Goal: Find specific page/section: Find specific page/section

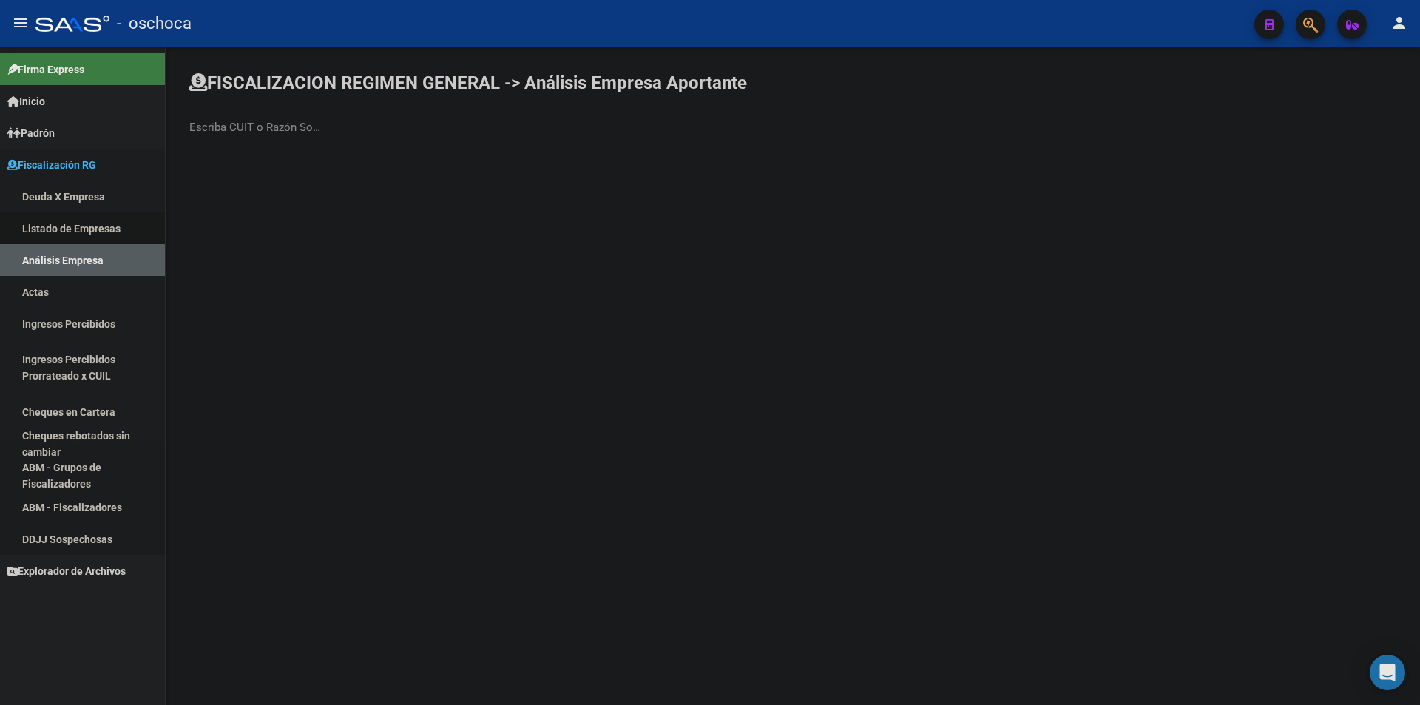
click at [53, 225] on link "Listado de Empresas" at bounding box center [82, 228] width 165 height 32
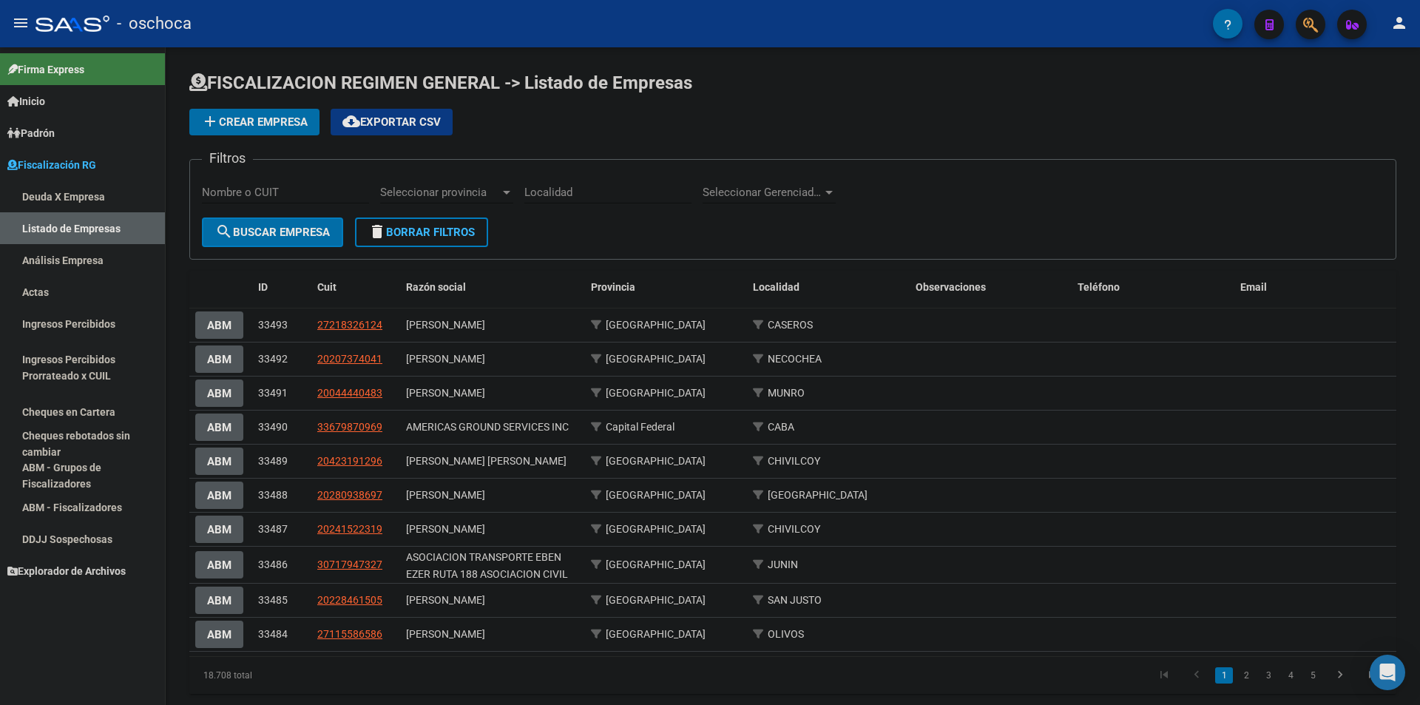
click at [101, 258] on link "Análisis Empresa" at bounding box center [82, 260] width 165 height 32
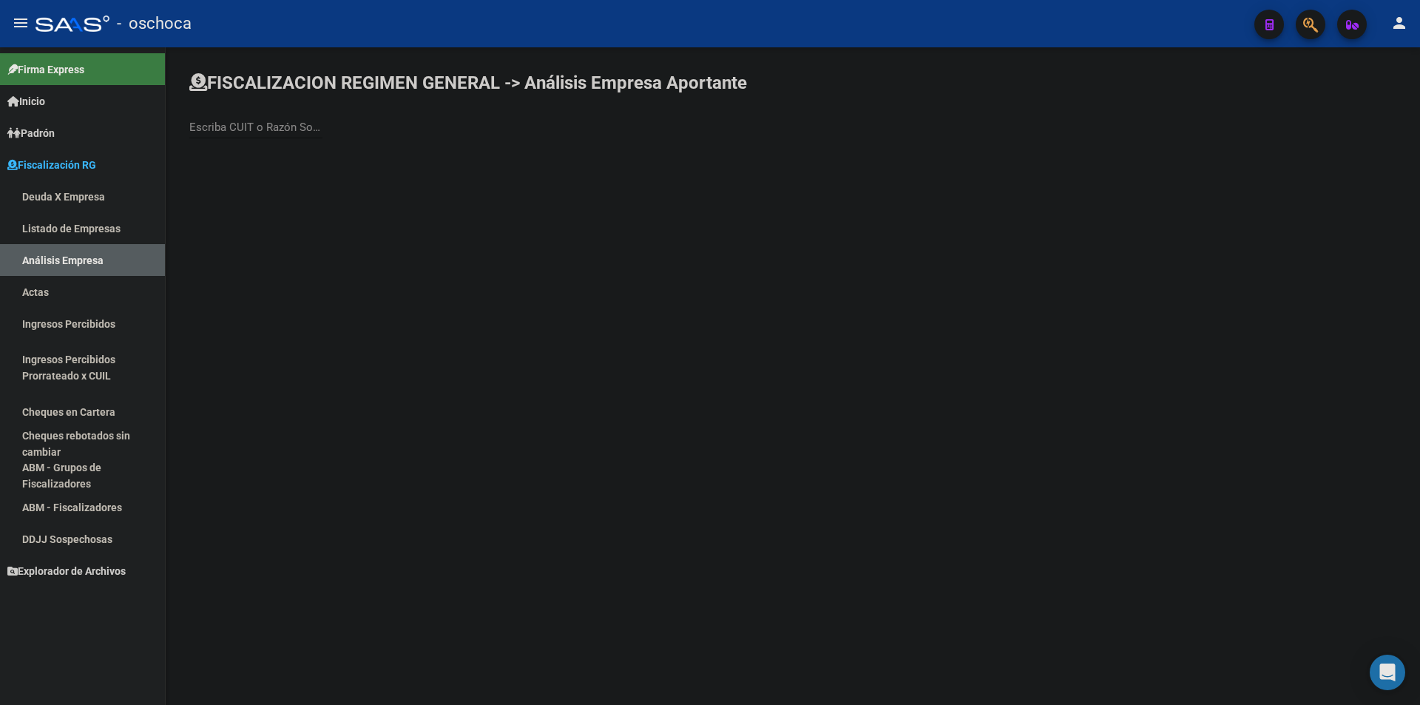
click at [264, 120] on div "Escriba CUIT o Razón Social para buscar" at bounding box center [255, 123] width 133 height 32
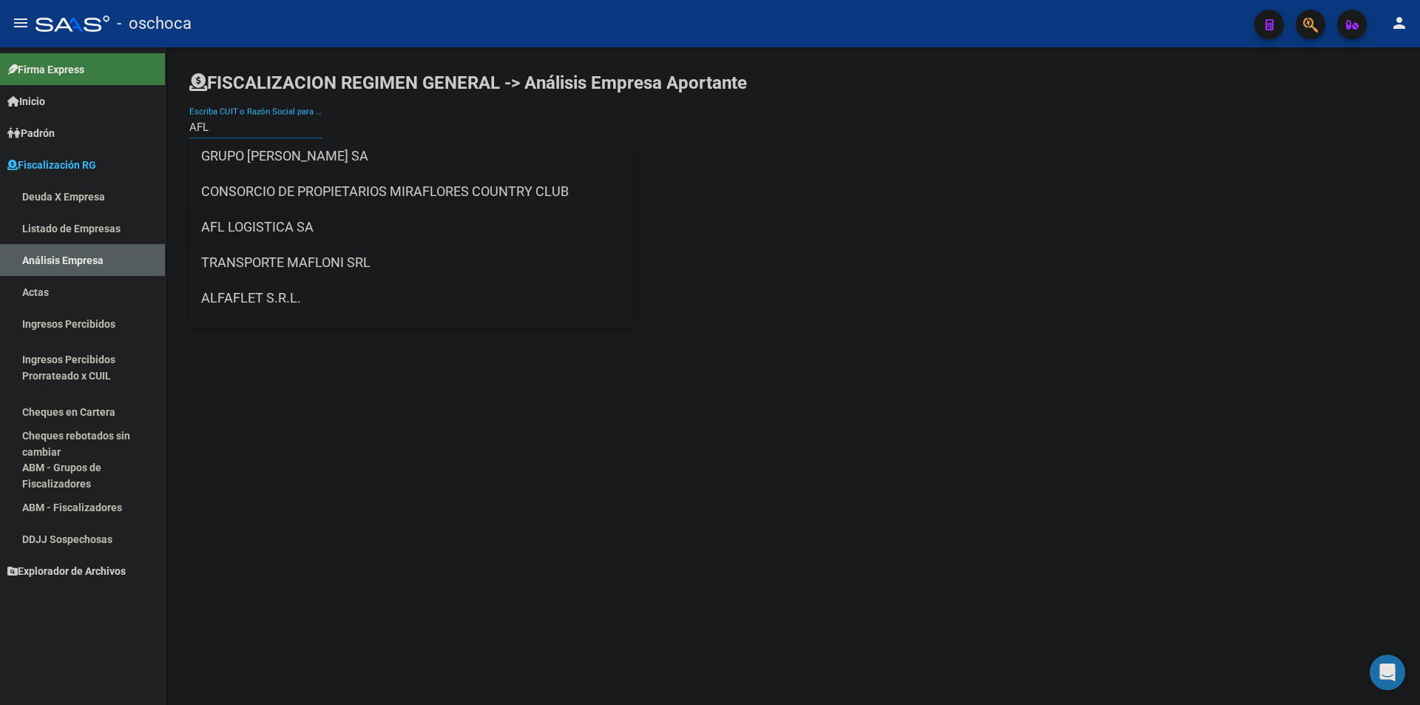
type input "AFL"
click at [294, 222] on span "AFL LOGISTICA SA" at bounding box center [411, 227] width 420 height 36
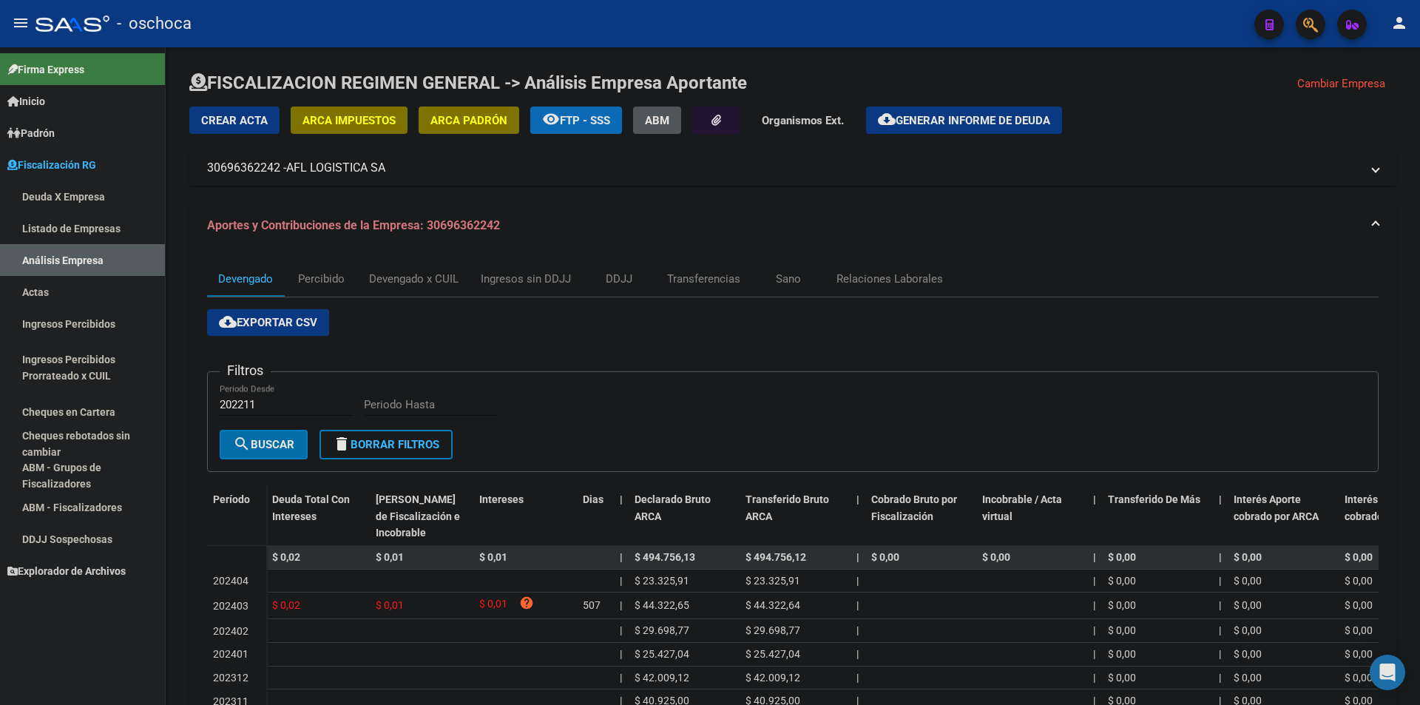
scroll to position [211, 0]
